Goal: Find specific page/section: Find specific page/section

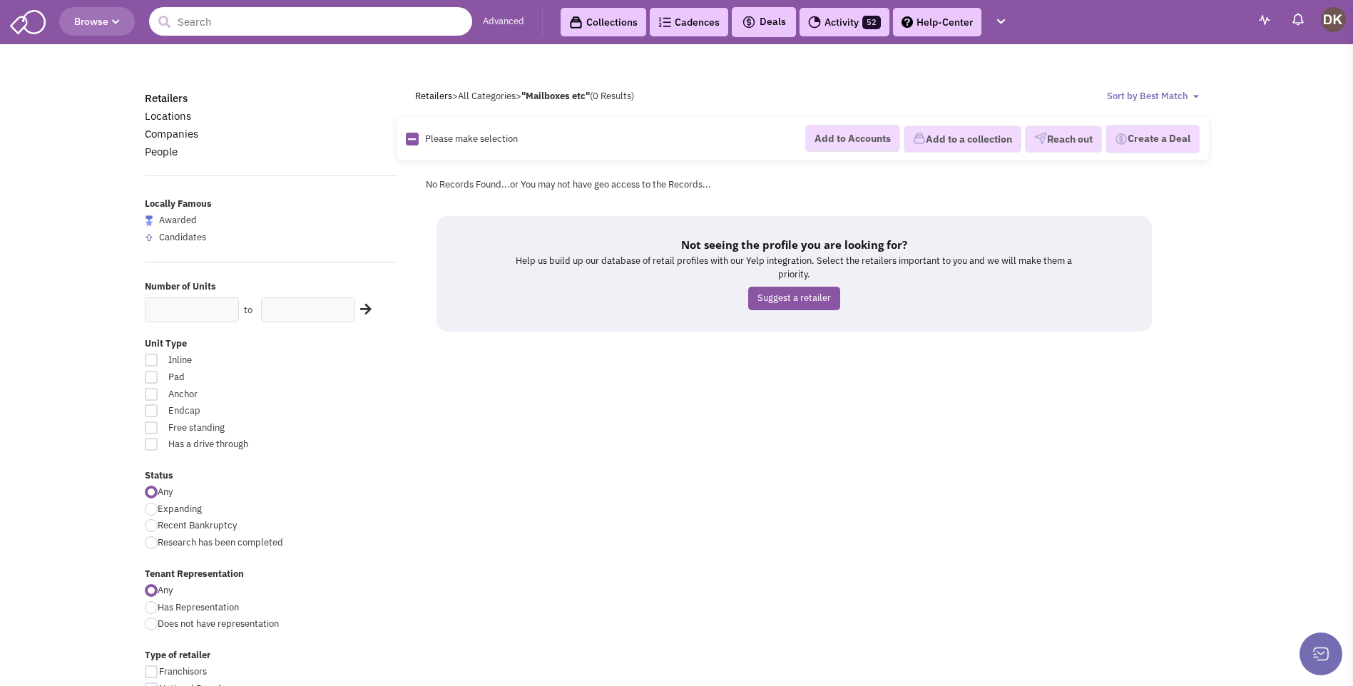
click at [254, 26] on input "text" at bounding box center [310, 21] width 323 height 29
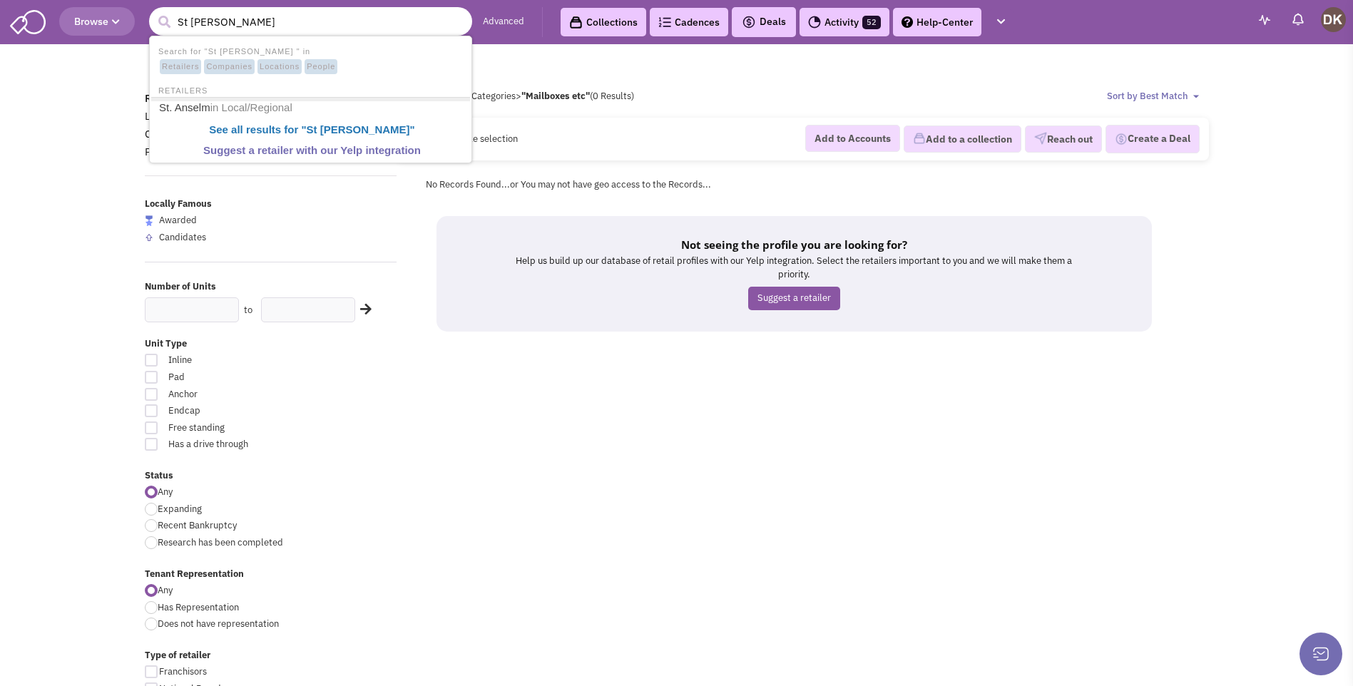
type input "St [PERSON_NAME]"
click at [153, 11] on button "submit" at bounding box center [163, 21] width 21 height 21
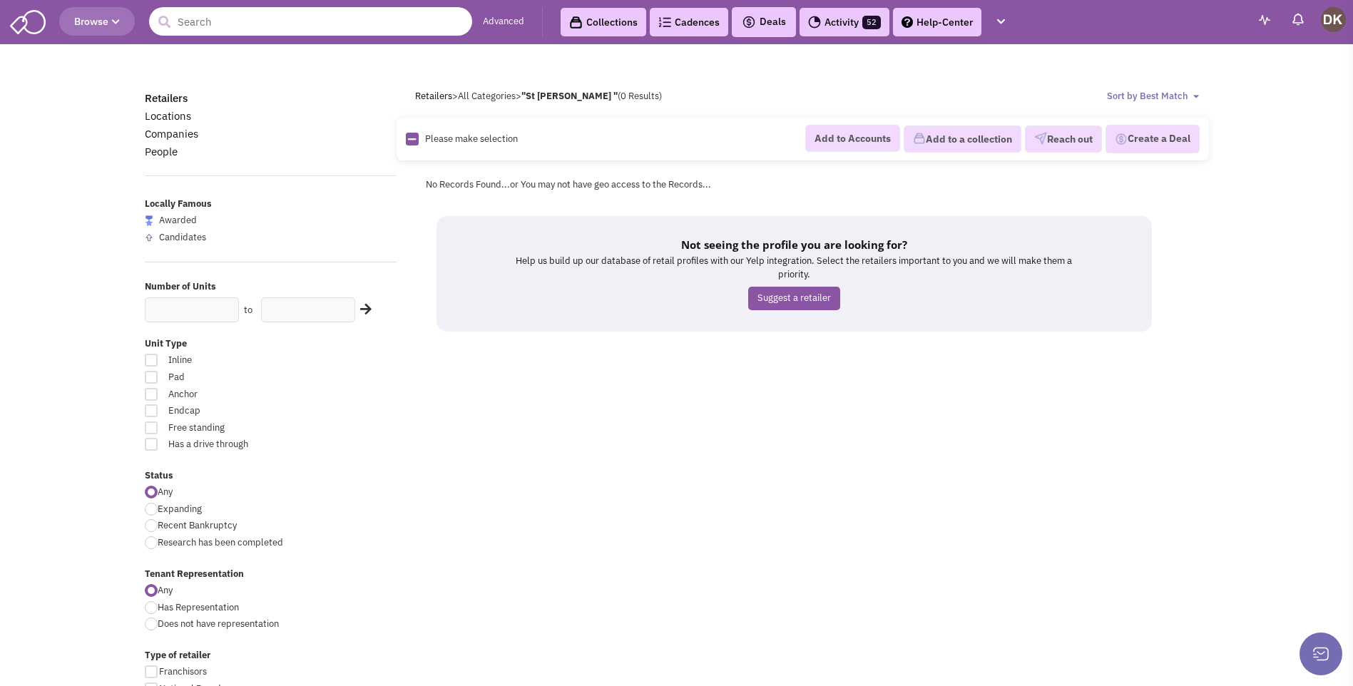
click at [280, 19] on input "text" at bounding box center [310, 21] width 323 height 29
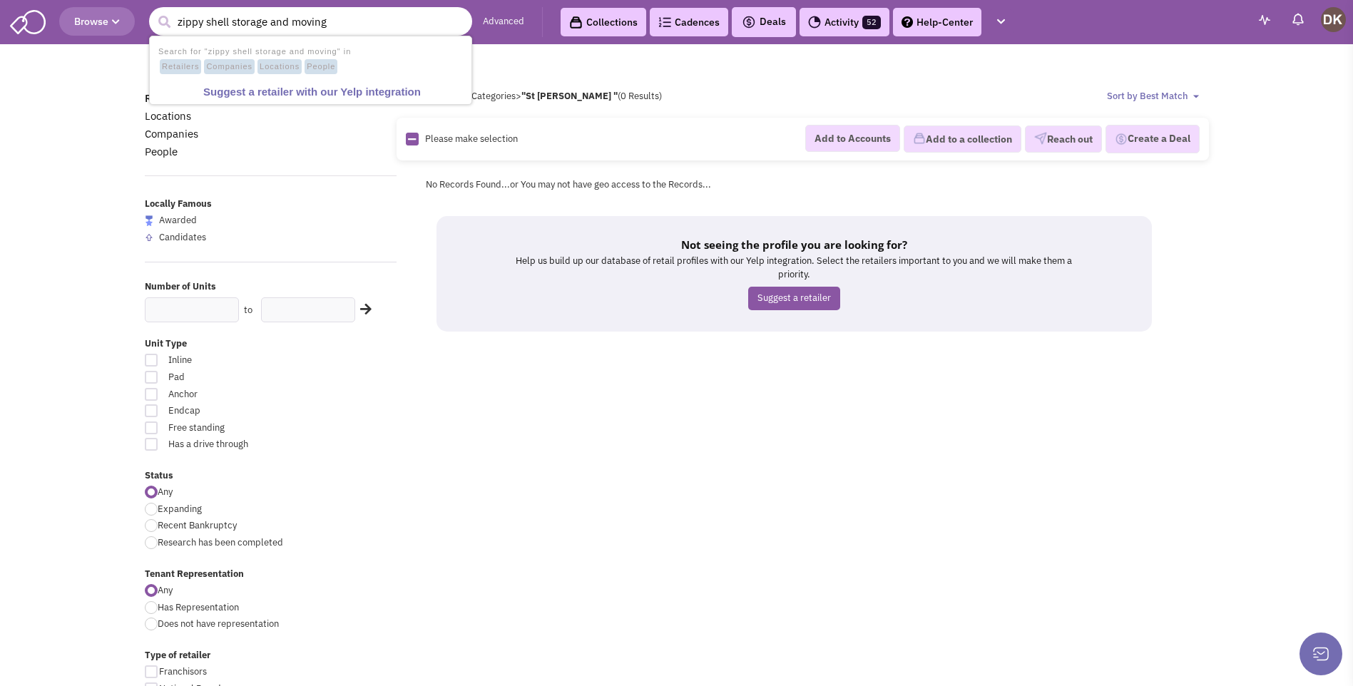
type input "zippy shell storage and moving"
click at [153, 11] on button "submit" at bounding box center [163, 21] width 21 height 21
